Goal: Use online tool/utility: Use online tool/utility

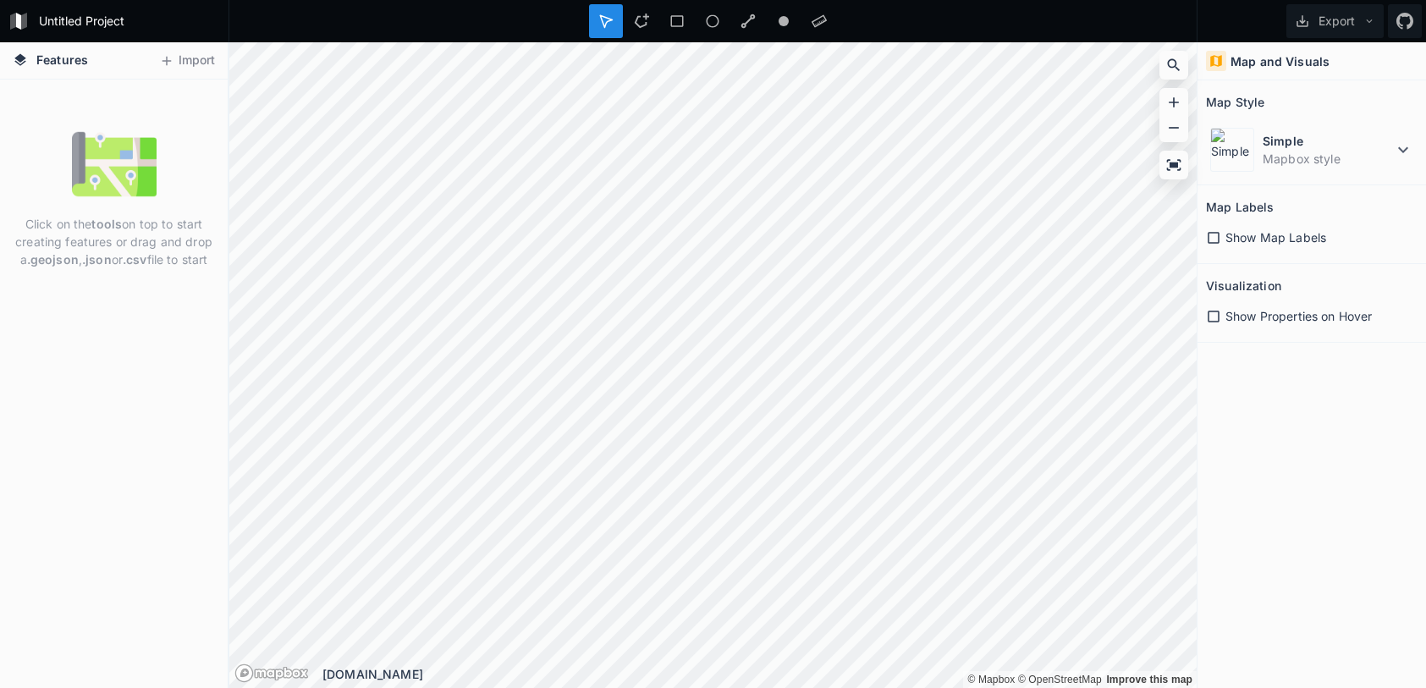
click at [109, 305] on div "Click on the tools on top to start creating features or drag and drop a .geojso…" at bounding box center [114, 384] width 228 height 609
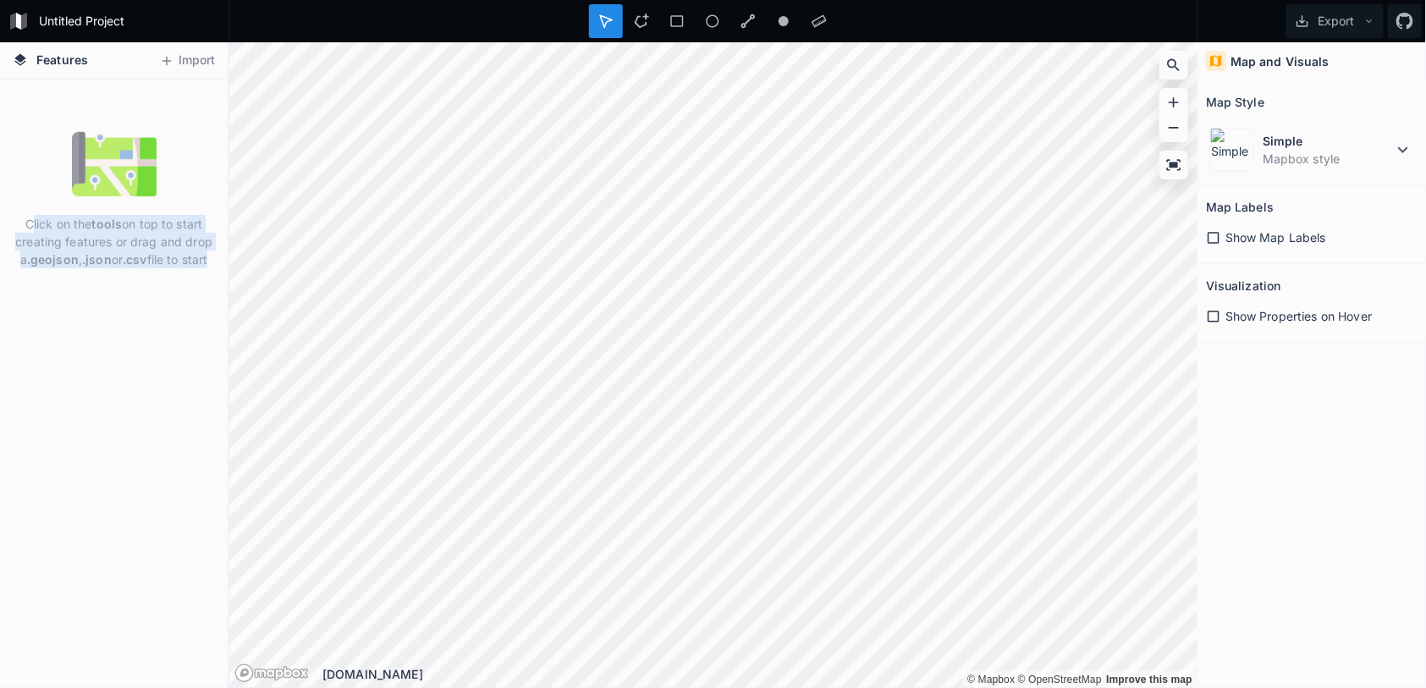
click at [109, 305] on div "Click on the tools on top to start creating features or drag and drop a .geojso…" at bounding box center [114, 384] width 228 height 609
click at [107, 281] on div "Click on the tools on top to start creating features or drag and drop a .geojso…" at bounding box center [114, 384] width 228 height 609
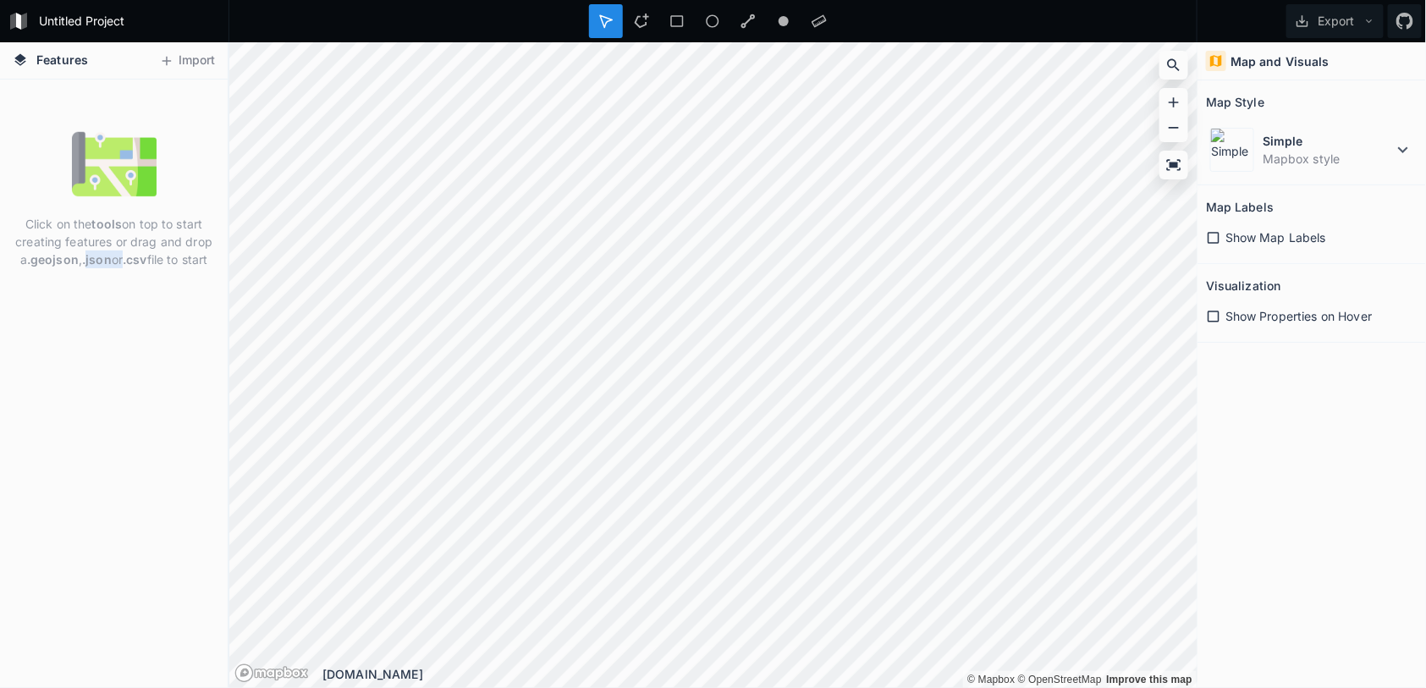
click at [107, 281] on div "Click on the tools on top to start creating features or drag and drop a .geojso…" at bounding box center [114, 384] width 228 height 609
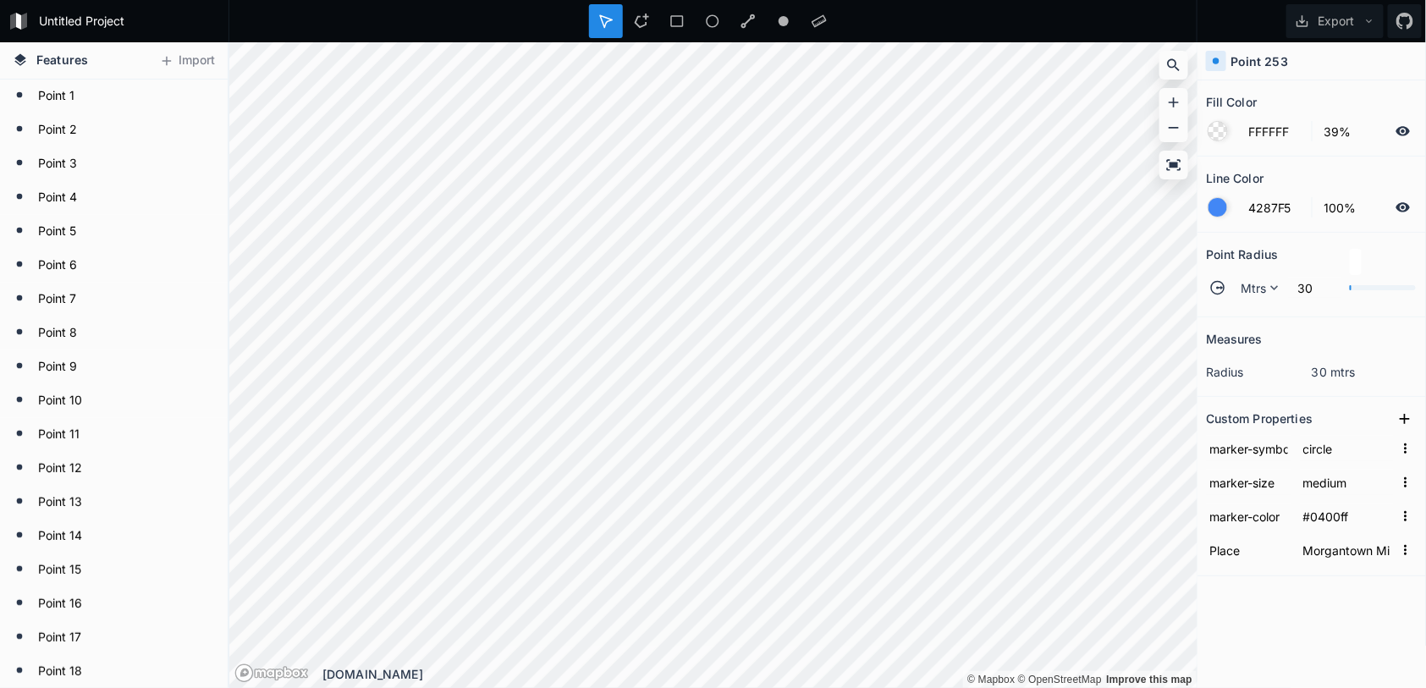
click at [1214, 208] on div at bounding box center [1218, 207] width 19 height 19
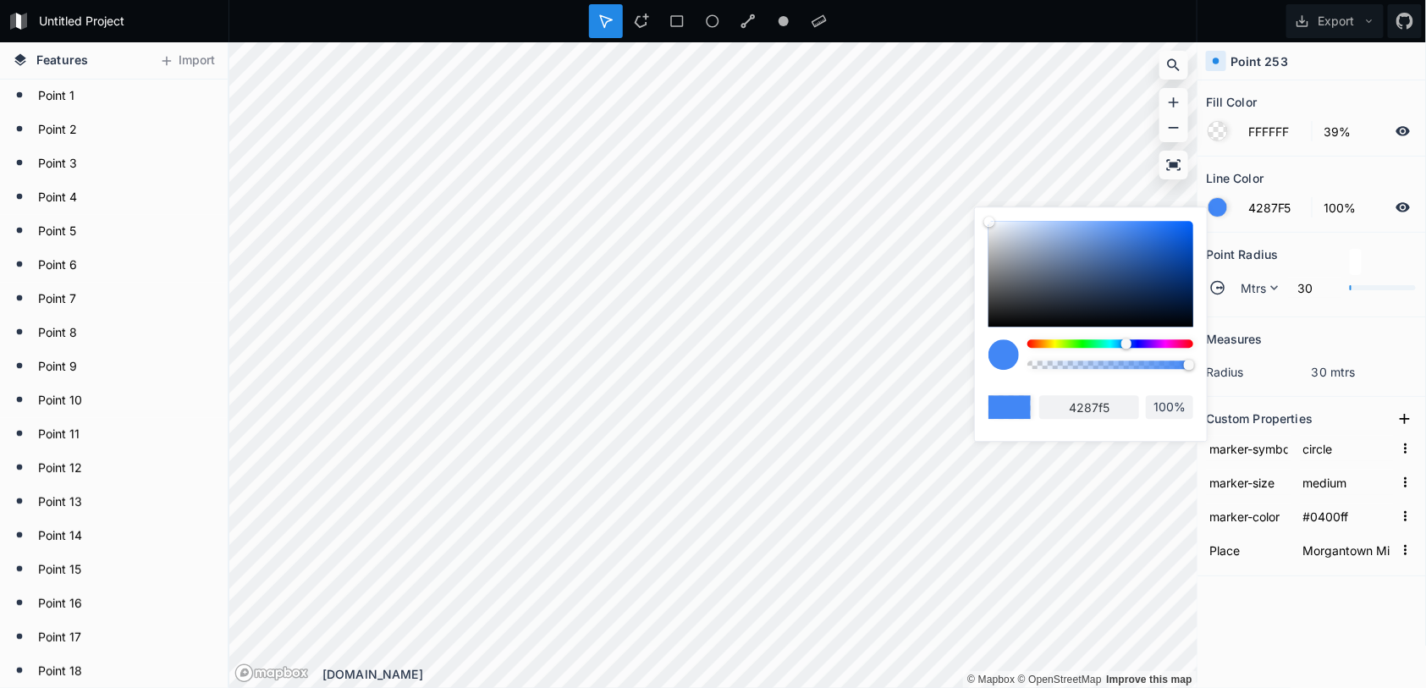
drag, startPoint x: 1103, startPoint y: 305, endPoint x: 1099, endPoint y: 214, distance: 90.6
click at [1099, 214] on div "4287f5 100%" at bounding box center [1091, 319] width 232 height 225
drag, startPoint x: 1122, startPoint y: 261, endPoint x: 1154, endPoint y: 244, distance: 35.6
click at [1154, 244] on div at bounding box center [1091, 274] width 205 height 106
type input "2866C9"
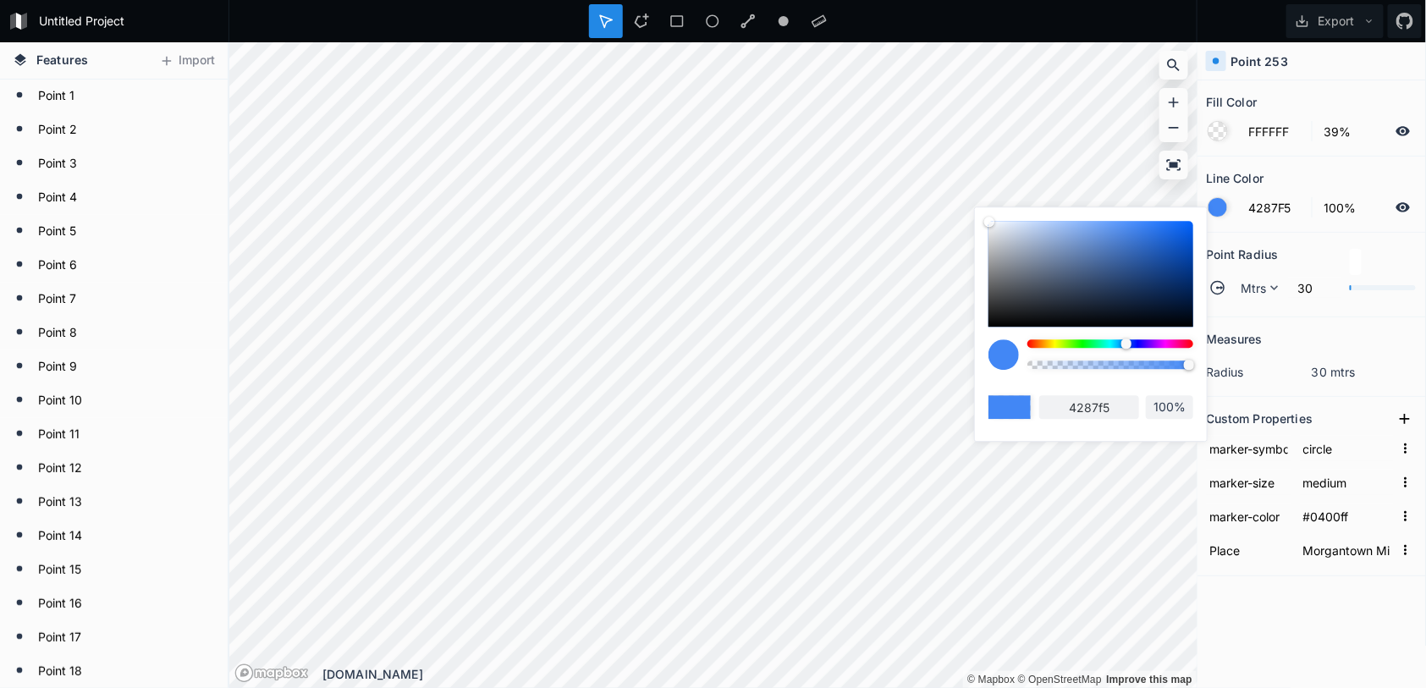
type input "2866c9"
click at [1154, 244] on div at bounding box center [1153, 245] width 10 height 10
click at [1159, 237] on div at bounding box center [1091, 274] width 205 height 106
type input "256AD9"
type input "256ad9"
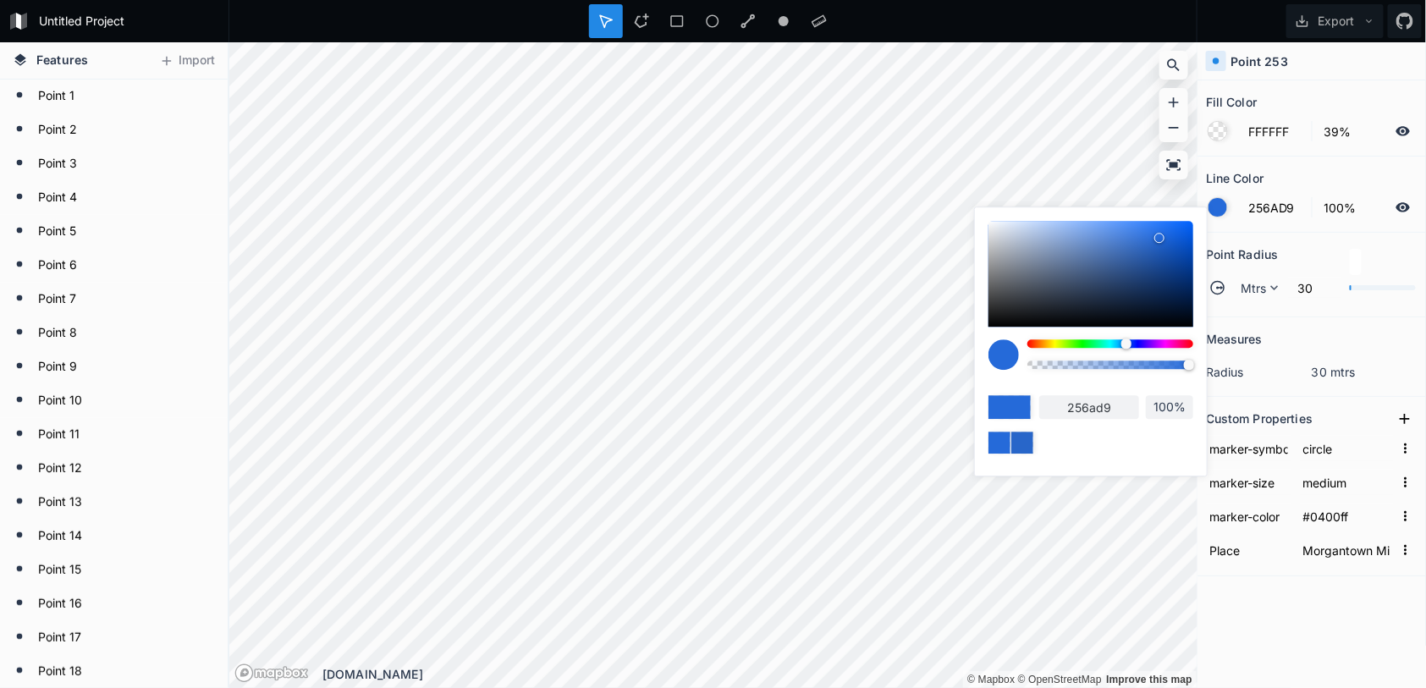
click at [1033, 345] on div at bounding box center [1110, 343] width 166 height 8
type input "D92B25"
type input "d92b25"
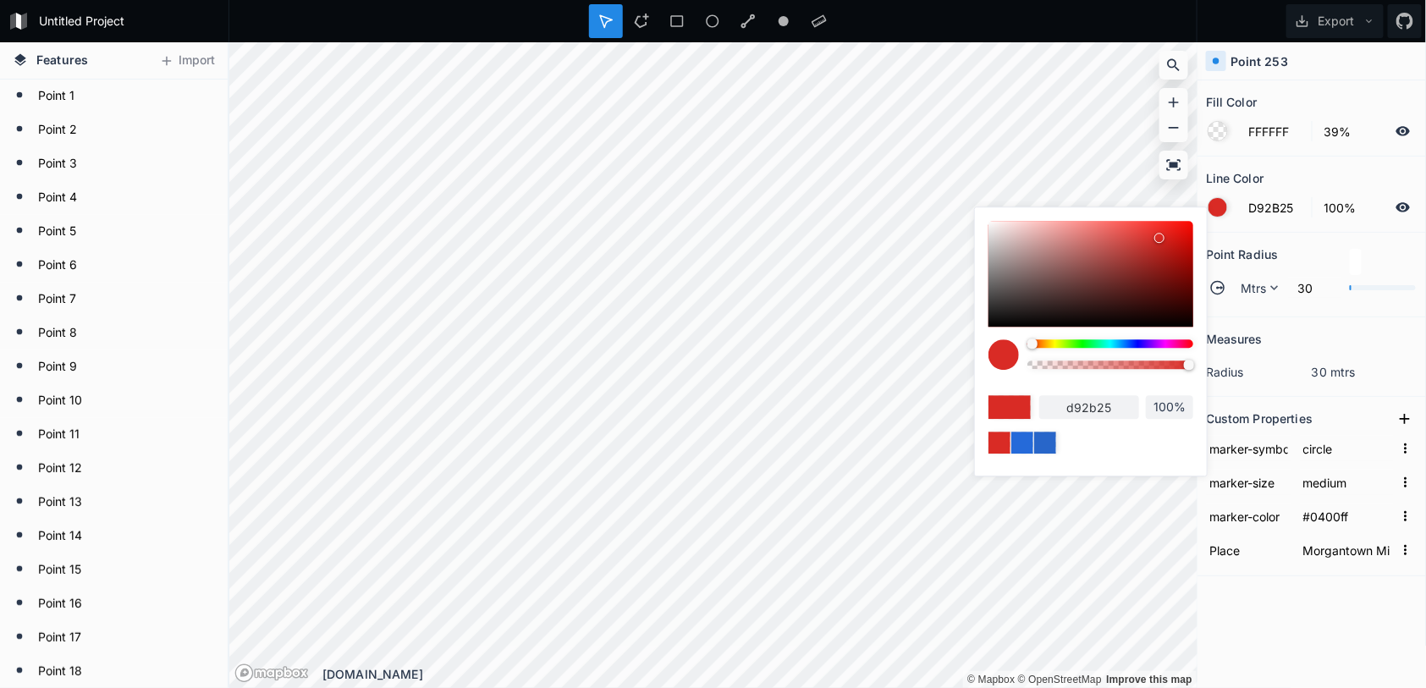
click at [1266, 238] on section "Point Radius Mtrs 30" at bounding box center [1312, 275] width 229 height 85
